Goal: Task Accomplishment & Management: Manage account settings

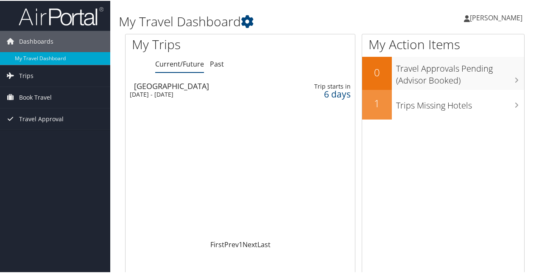
click at [158, 89] on div "New Orleans" at bounding box center [205, 85] width 143 height 8
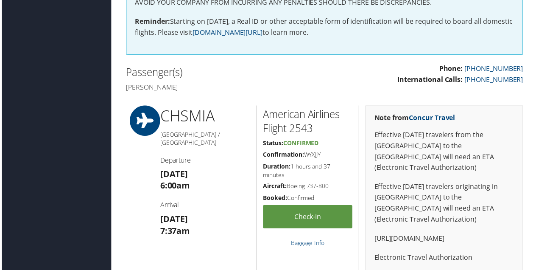
scroll to position [212, 0]
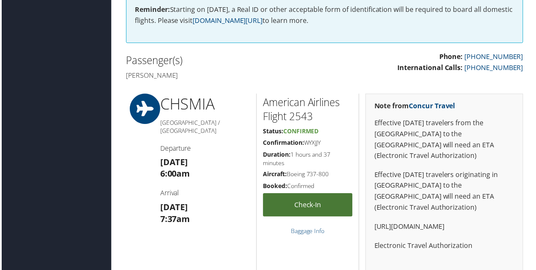
click at [307, 205] on link "Check-in" at bounding box center [308, 205] width 90 height 23
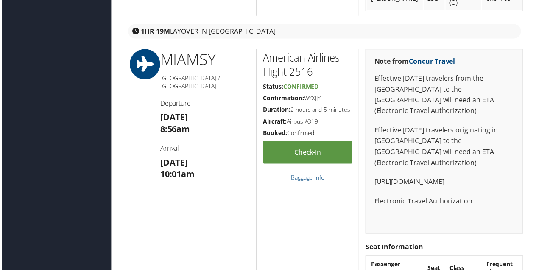
scroll to position [594, 0]
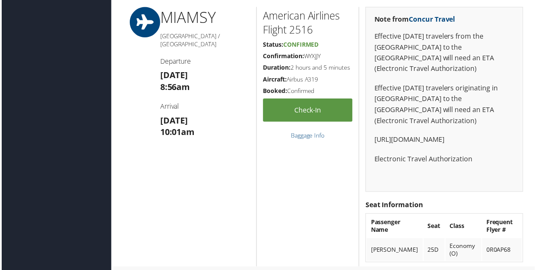
drag, startPoint x: 305, startPoint y: 53, endPoint x: 322, endPoint y: 55, distance: 17.6
click at [322, 55] on h5 "Confirmation: WYXJJY" at bounding box center [308, 56] width 90 height 8
drag, startPoint x: 322, startPoint y: 55, endPoint x: 317, endPoint y: 54, distance: 5.6
copy h5 "WYXJJY"
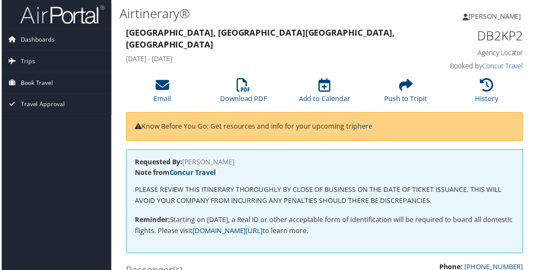
scroll to position [0, 0]
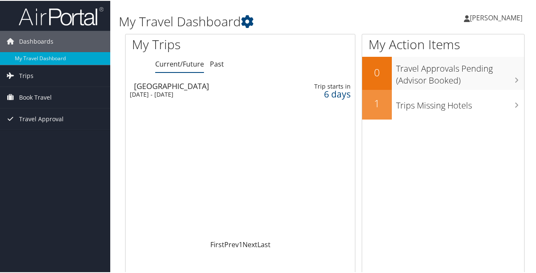
click at [470, 15] on span "[PERSON_NAME]" at bounding box center [496, 16] width 53 height 9
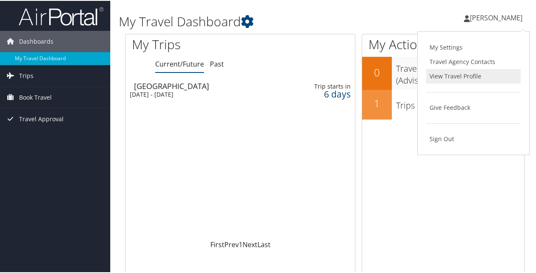
click at [446, 73] on link "View Travel Profile" at bounding box center [473, 75] width 95 height 14
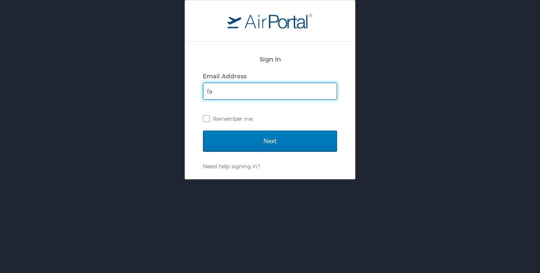
type input "[PERSON_NAME][EMAIL_ADDRESS][DOMAIN_NAME]"
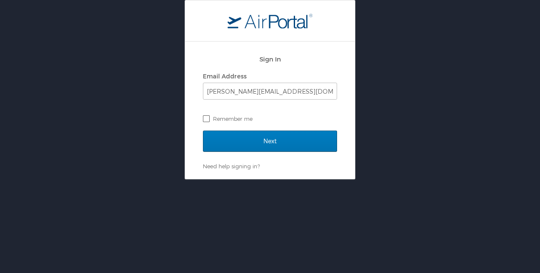
click at [210, 118] on label "Remember me" at bounding box center [270, 118] width 134 height 13
click at [208, 118] on input "Remember me" at bounding box center [206, 118] width 6 height 6
checkbox input "true"
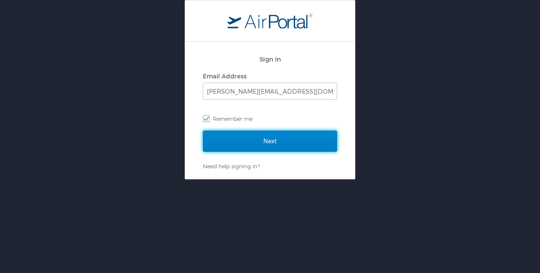
click at [230, 141] on input "Next" at bounding box center [270, 141] width 134 height 21
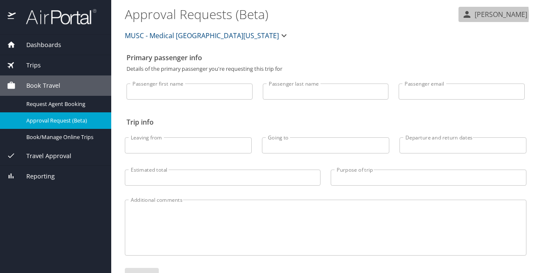
click at [465, 15] on icon "button" at bounding box center [467, 14] width 10 height 10
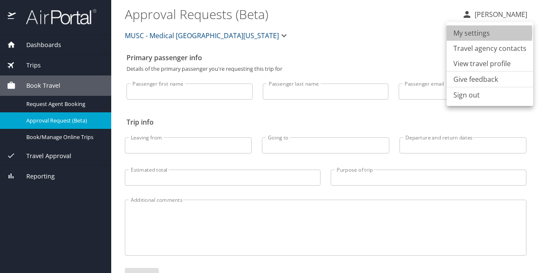
click at [457, 33] on li "My settings" at bounding box center [489, 32] width 87 height 15
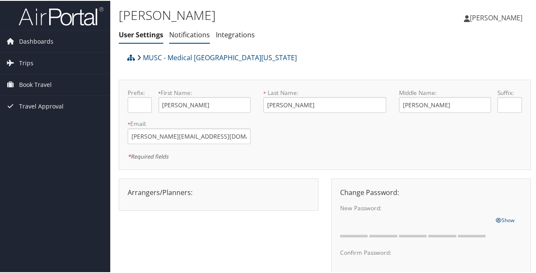
click at [202, 35] on link "Notifications" at bounding box center [189, 33] width 41 height 9
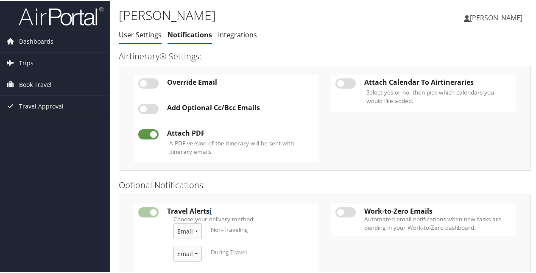
click at [153, 34] on link "User Settings" at bounding box center [140, 33] width 43 height 9
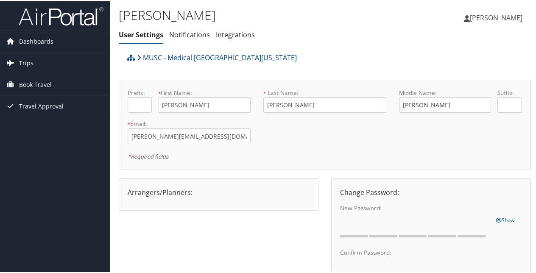
click at [30, 59] on span "Trips" at bounding box center [26, 62] width 14 height 21
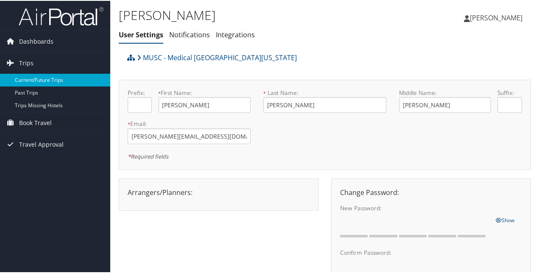
click at [33, 78] on link "Current/Future Trips" at bounding box center [55, 79] width 110 height 13
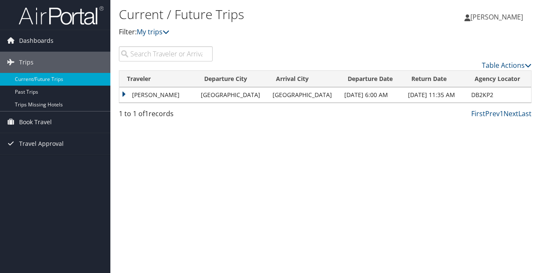
click at [188, 92] on td "[PERSON_NAME]" at bounding box center [157, 94] width 77 height 15
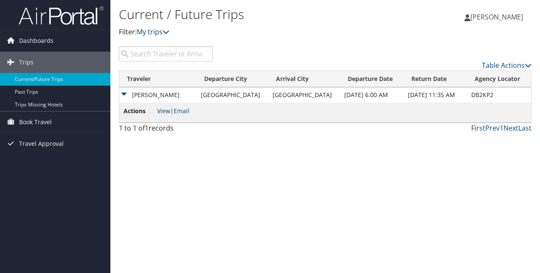
click at [163, 111] on link "View" at bounding box center [163, 111] width 13 height 8
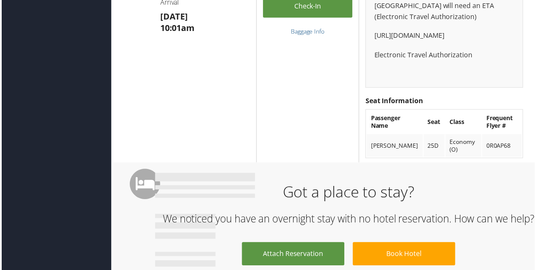
scroll to position [668, 0]
